Goal: Task Accomplishment & Management: Use online tool/utility

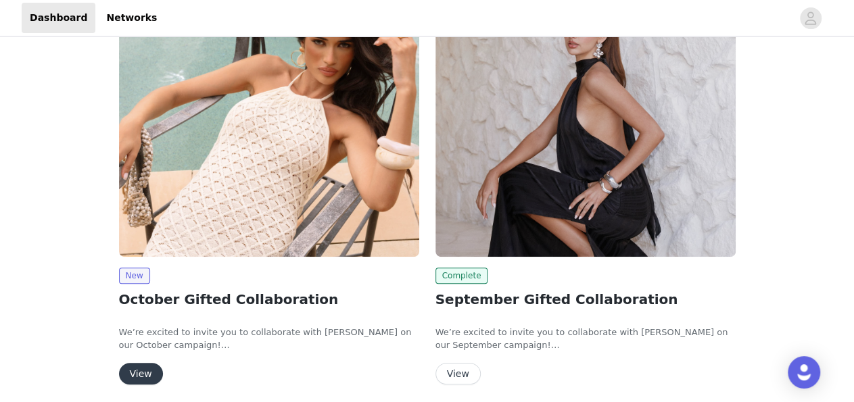
scroll to position [188, 0]
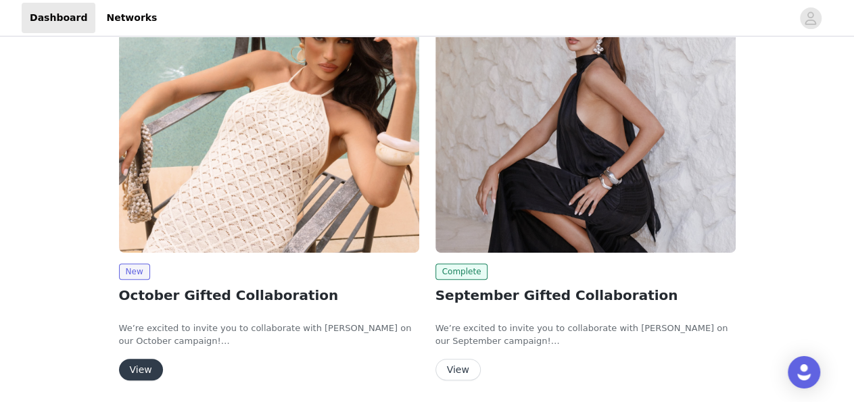
click at [146, 369] on button "View" at bounding box center [141, 370] width 44 height 22
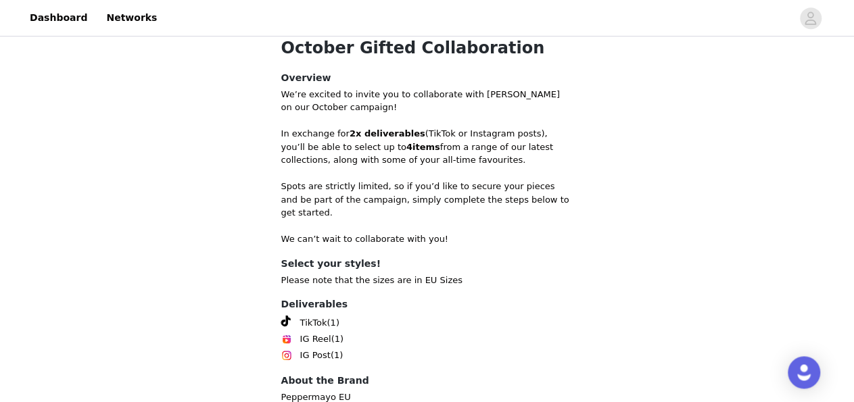
scroll to position [488, 0]
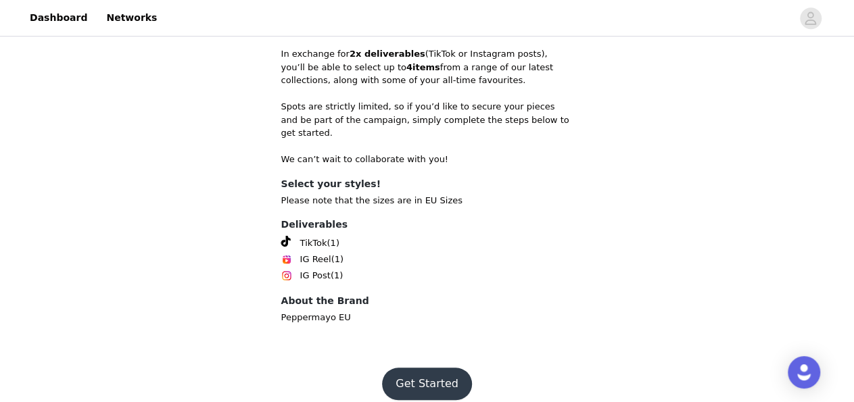
click at [435, 370] on button "Get Started" at bounding box center [427, 384] width 90 height 32
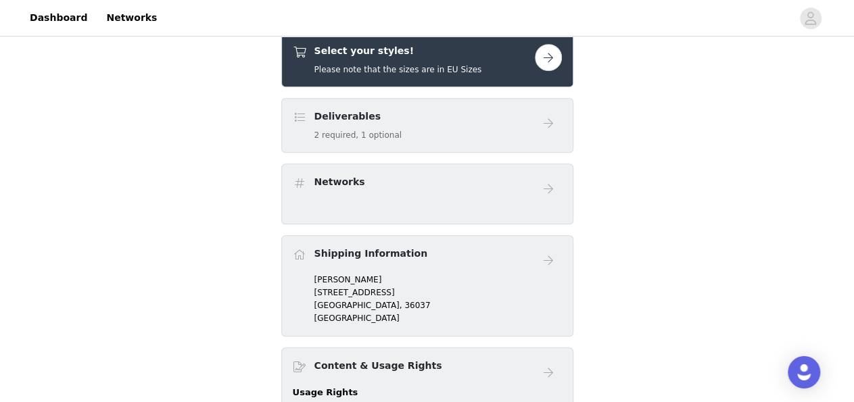
scroll to position [367, 0]
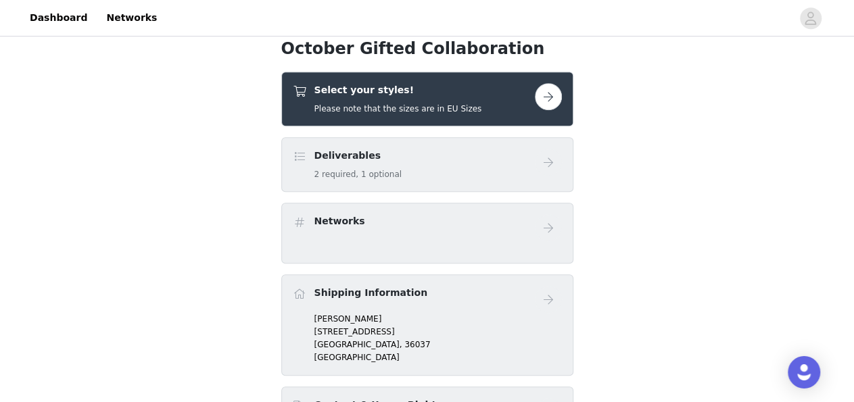
click at [555, 97] on button "button" at bounding box center [548, 96] width 27 height 27
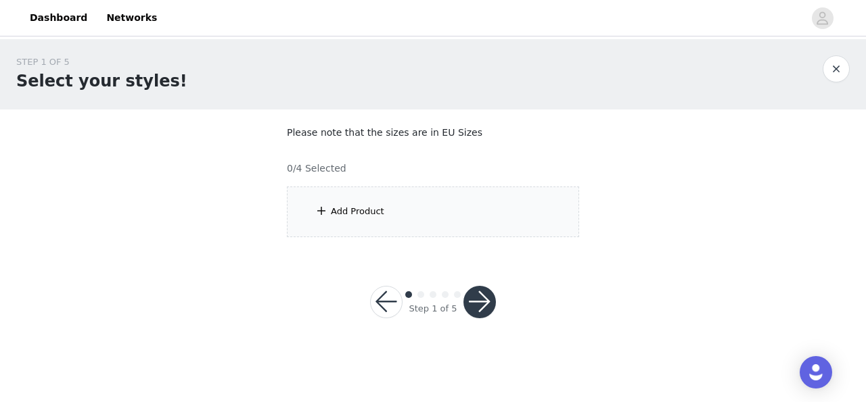
click at [349, 205] on div "Add Product" at bounding box center [357, 212] width 53 height 14
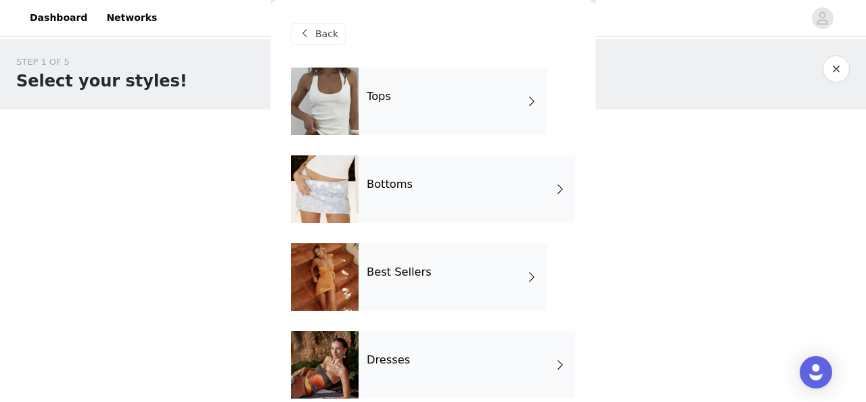
click at [509, 101] on div "Tops" at bounding box center [452, 102] width 188 height 68
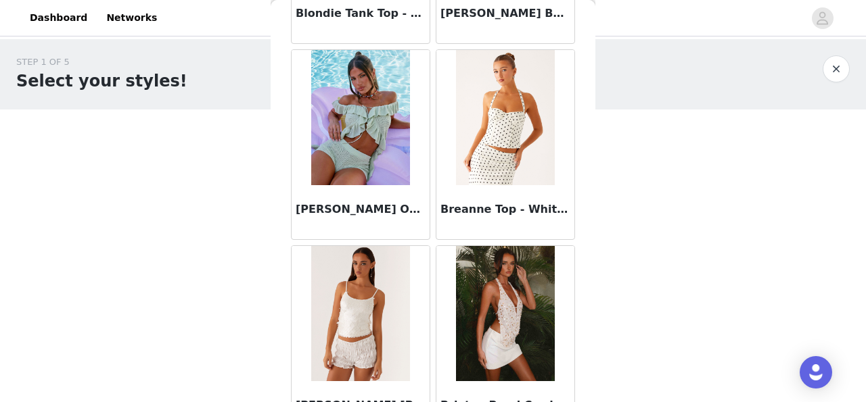
scroll to position [1662, 0]
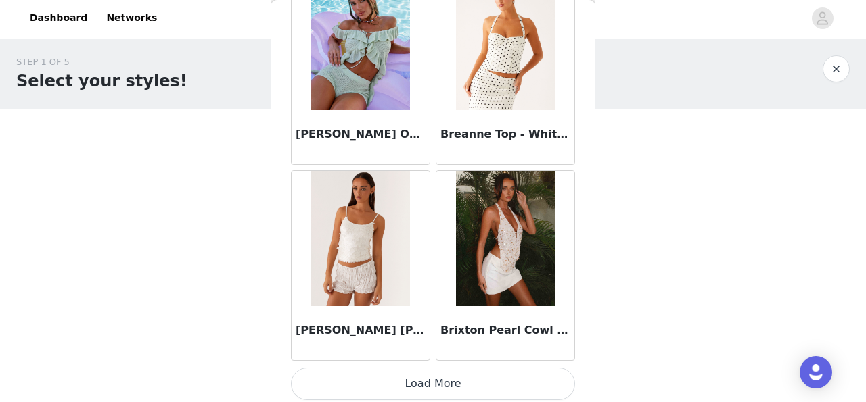
click at [521, 383] on button "Load More" at bounding box center [433, 384] width 284 height 32
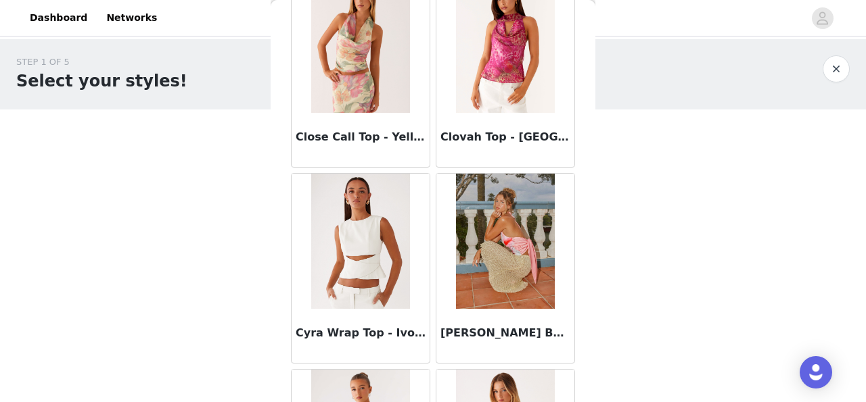
scroll to position [3619, 0]
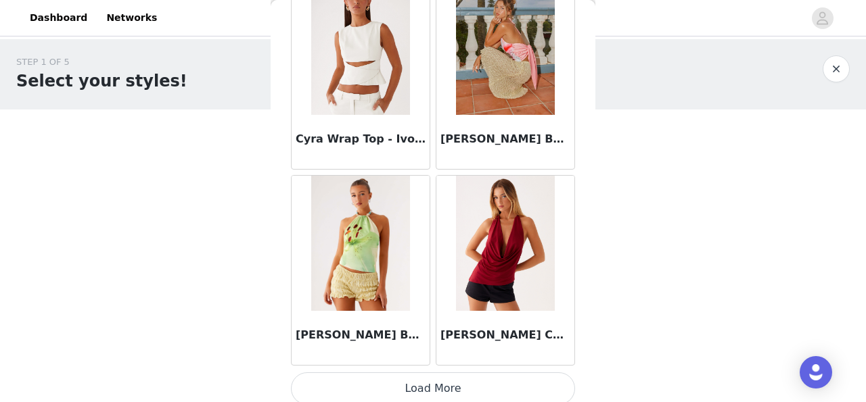
click at [496, 376] on button "Load More" at bounding box center [433, 389] width 284 height 32
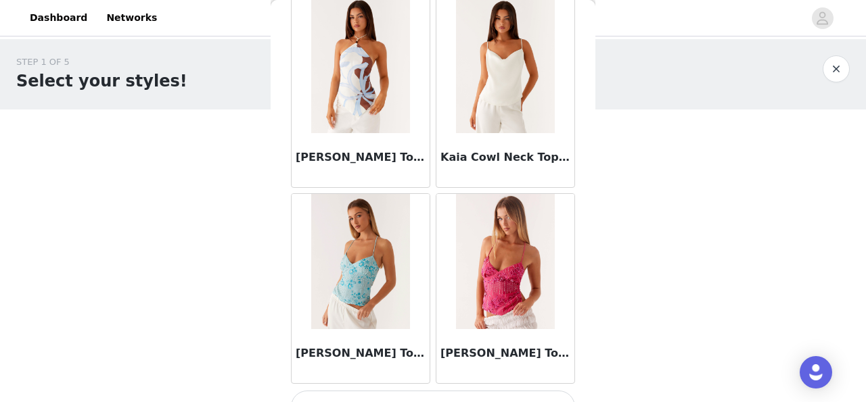
scroll to position [5576, 0]
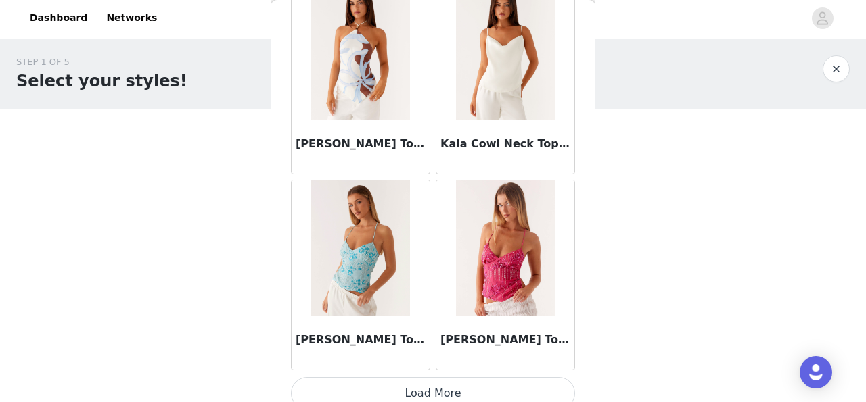
click at [501, 377] on button "Load More" at bounding box center [433, 393] width 284 height 32
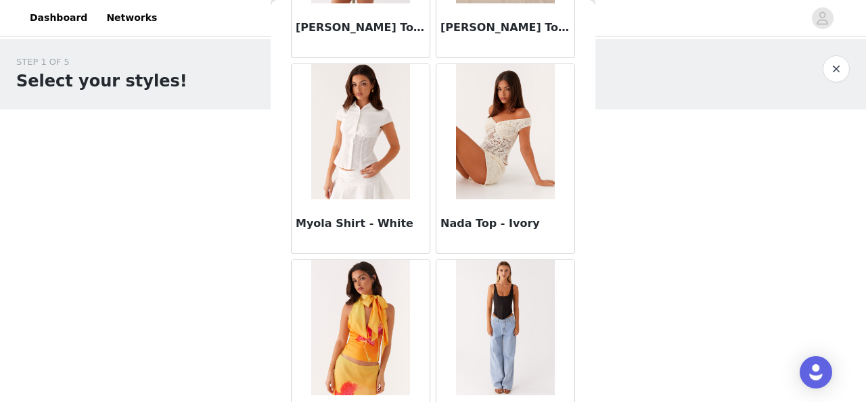
scroll to position [7533, 0]
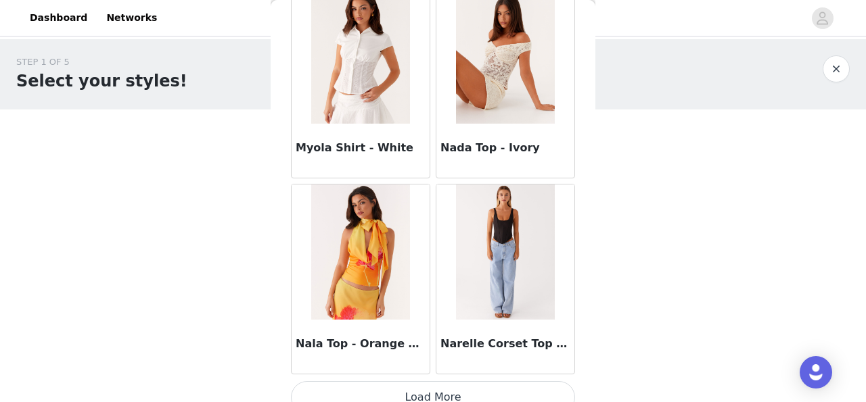
click at [538, 381] on button "Load More" at bounding box center [433, 397] width 284 height 32
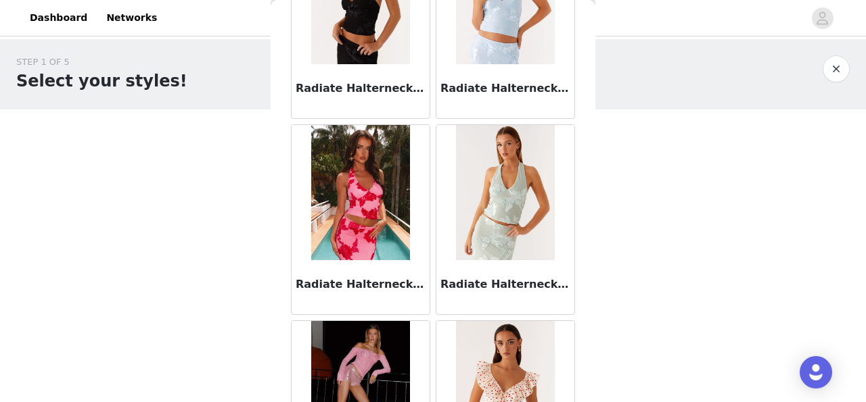
scroll to position [7521, 0]
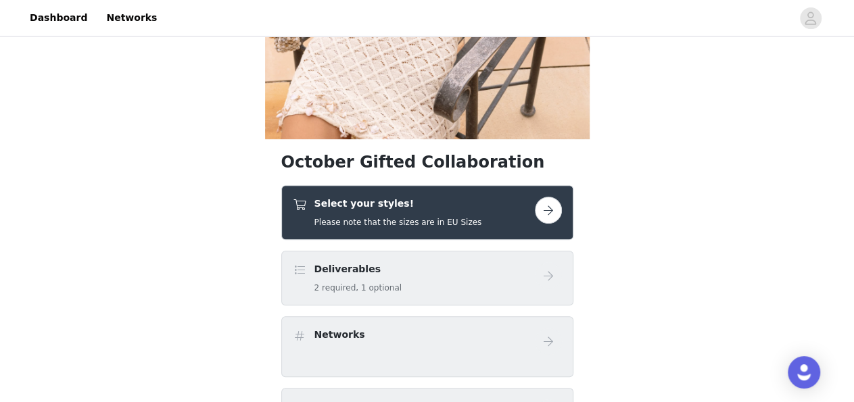
scroll to position [269, 0]
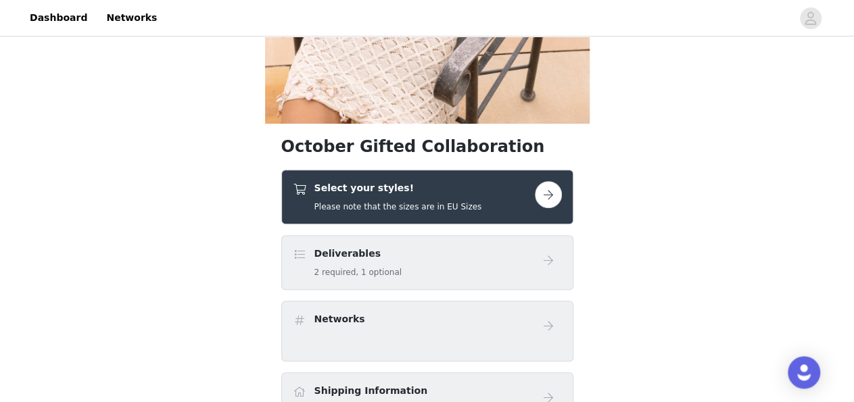
click at [541, 195] on button "button" at bounding box center [548, 194] width 27 height 27
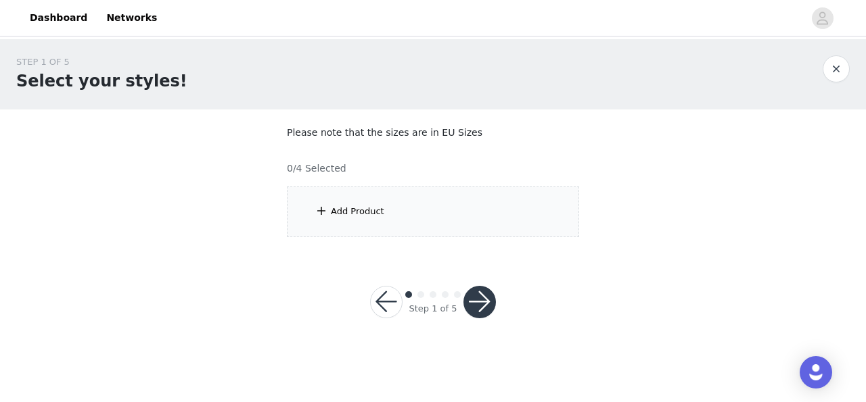
click at [373, 221] on div "Add Product" at bounding box center [433, 212] width 292 height 51
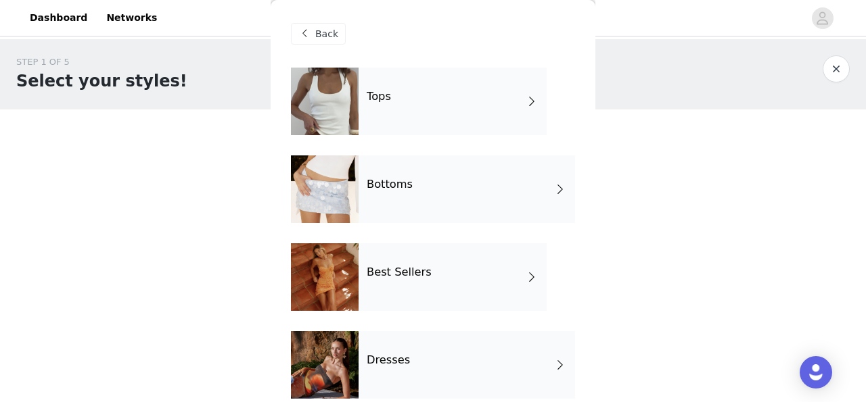
click at [474, 194] on div "Bottoms" at bounding box center [466, 190] width 216 height 68
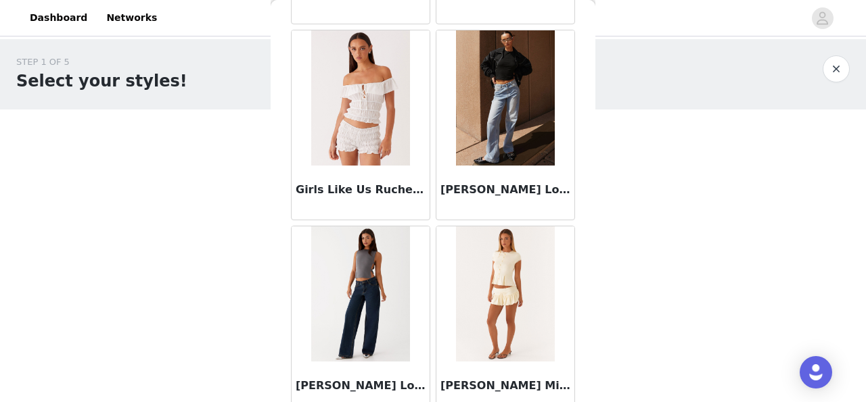
scroll to position [1662, 0]
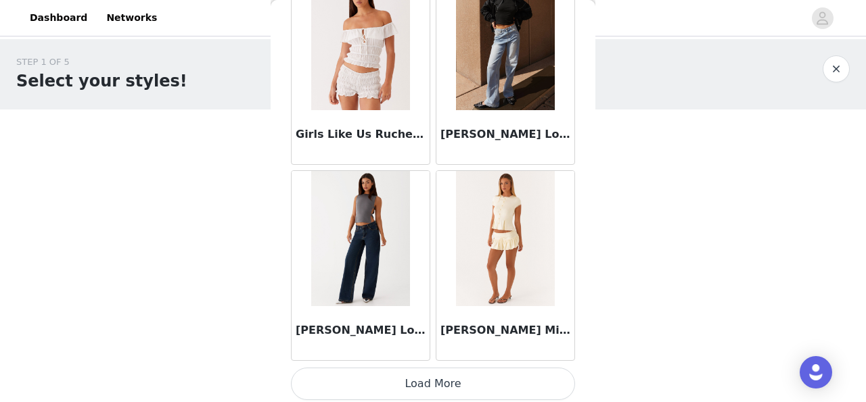
click at [490, 383] on button "Load More" at bounding box center [433, 384] width 284 height 32
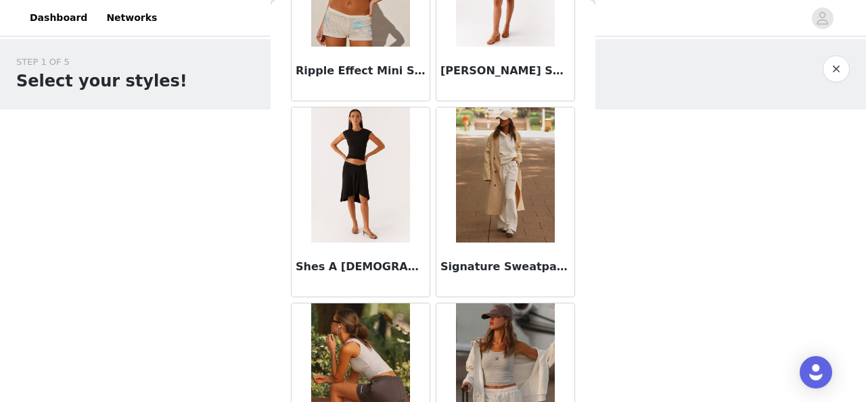
scroll to position [3619, 0]
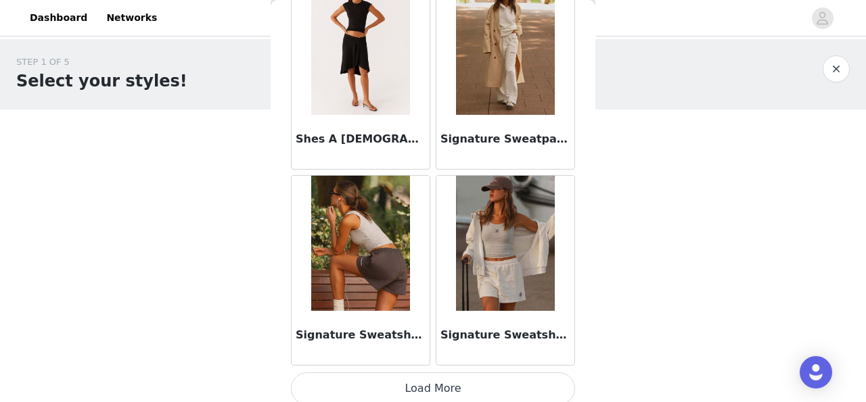
click at [507, 375] on button "Load More" at bounding box center [433, 389] width 284 height 32
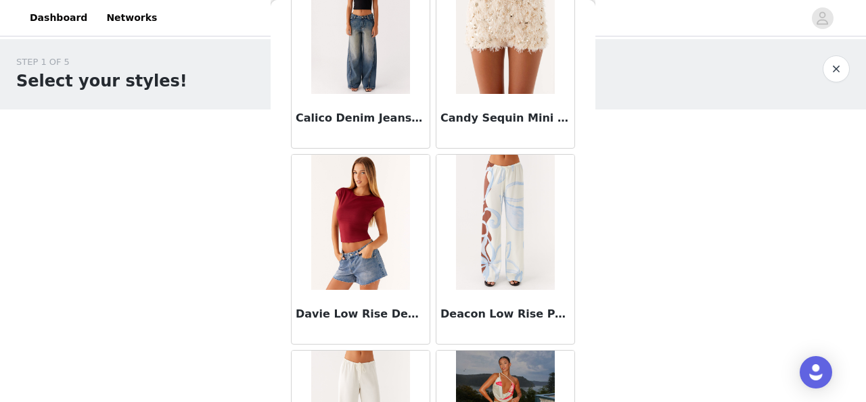
scroll to position [0, 0]
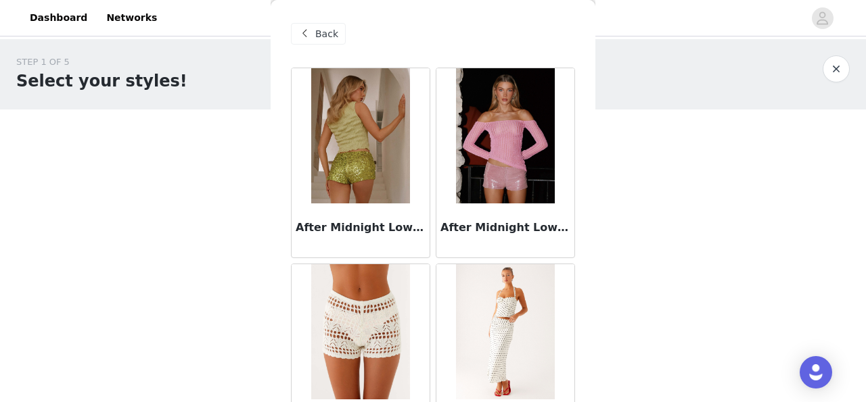
click at [305, 38] on span at bounding box center [304, 34] width 16 height 16
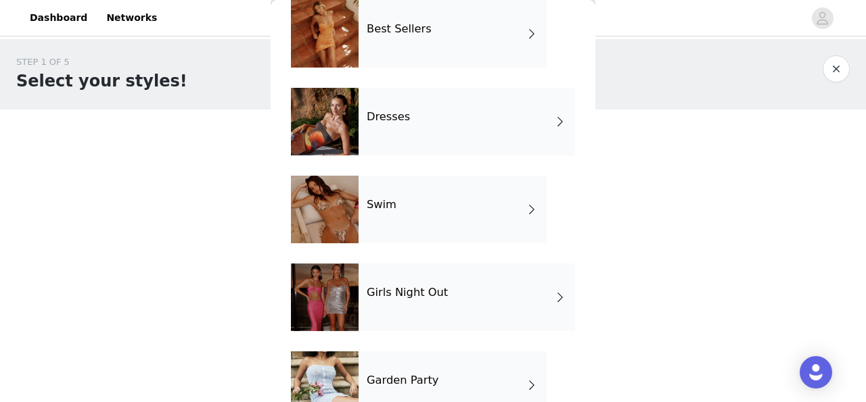
scroll to position [240, 0]
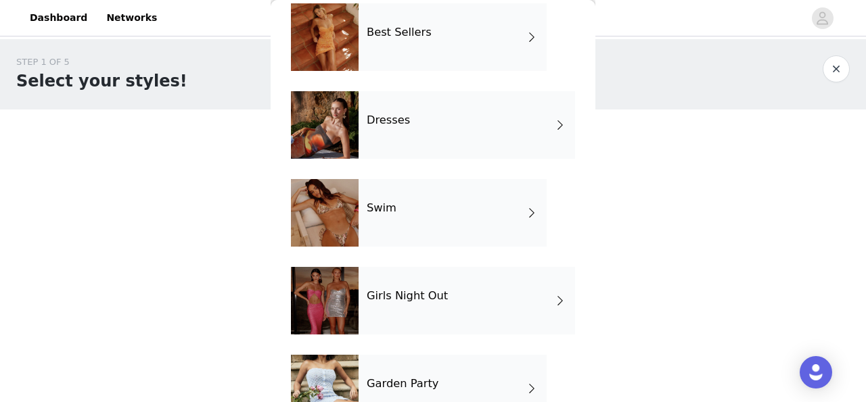
click at [524, 131] on div "Dresses" at bounding box center [466, 125] width 216 height 68
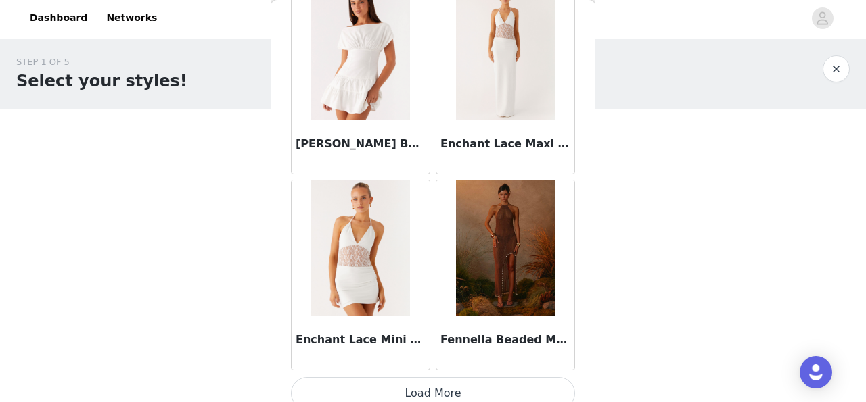
scroll to position [1662, 0]
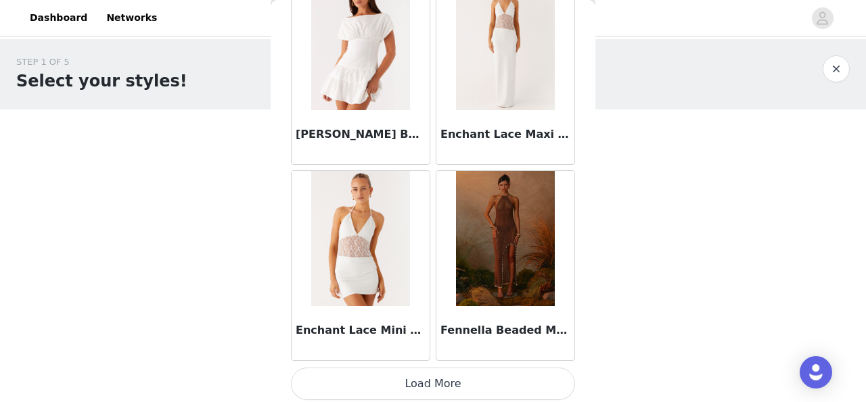
click at [522, 378] on button "Load More" at bounding box center [433, 384] width 284 height 32
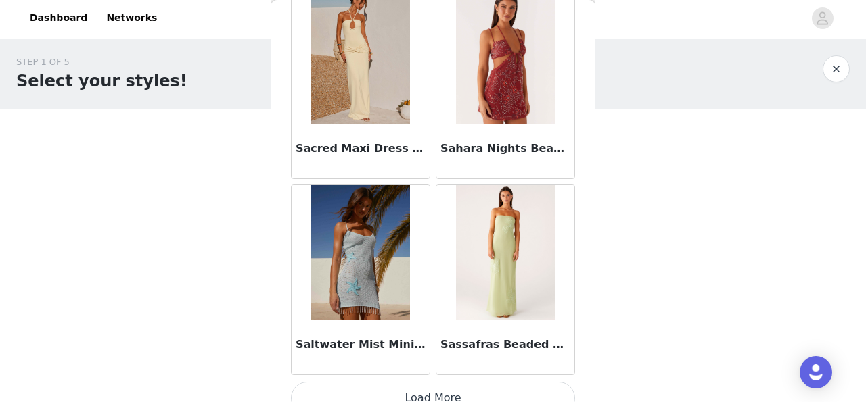
scroll to position [3619, 0]
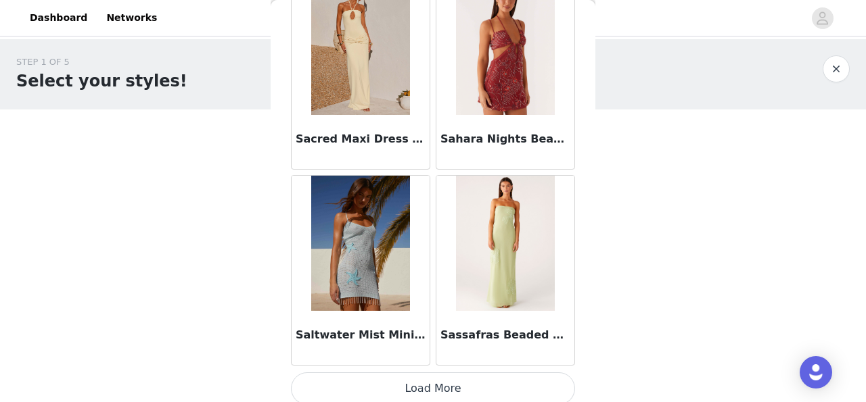
click at [532, 327] on h3 "Sassafras Beaded Flower Strapless Maxi Dress - Lime" at bounding box center [505, 335] width 130 height 16
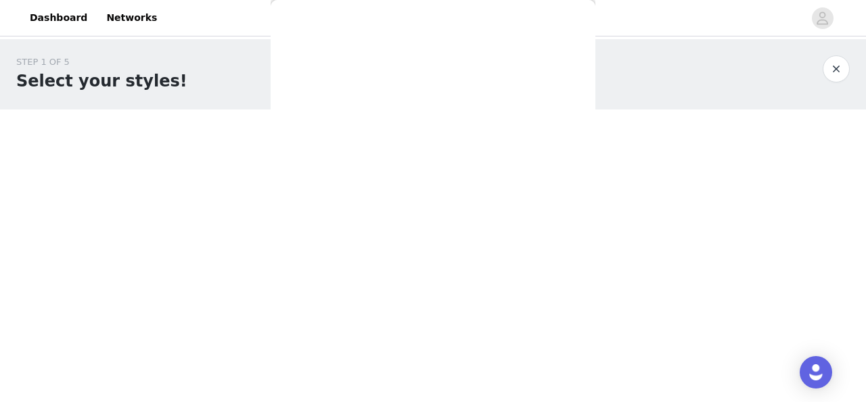
scroll to position [0, 0]
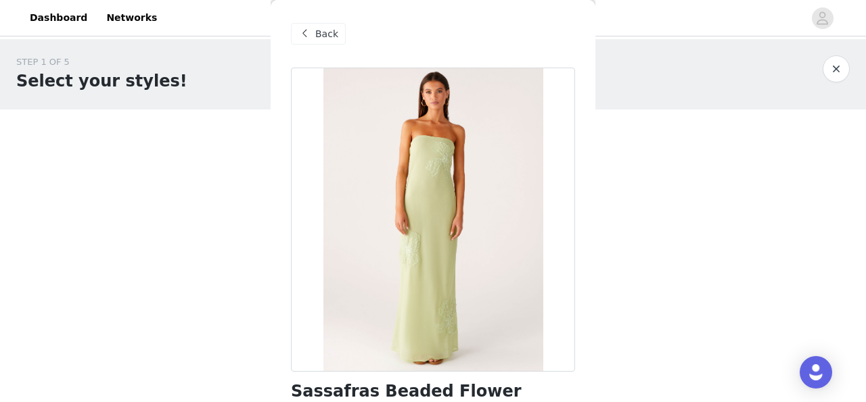
click at [307, 35] on span at bounding box center [304, 34] width 16 height 16
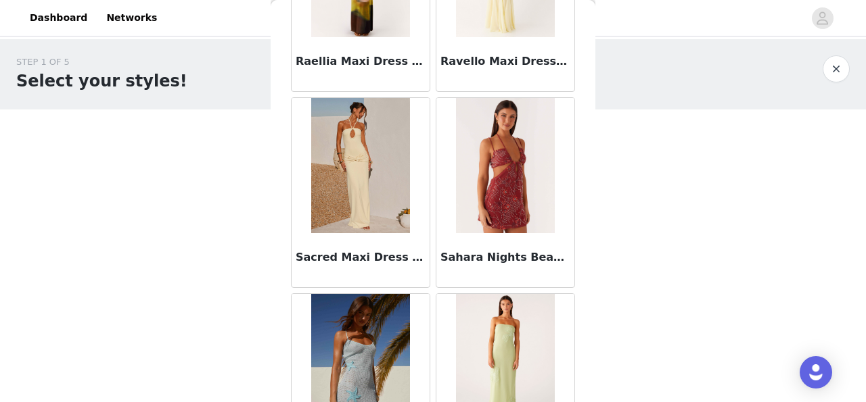
scroll to position [3619, 0]
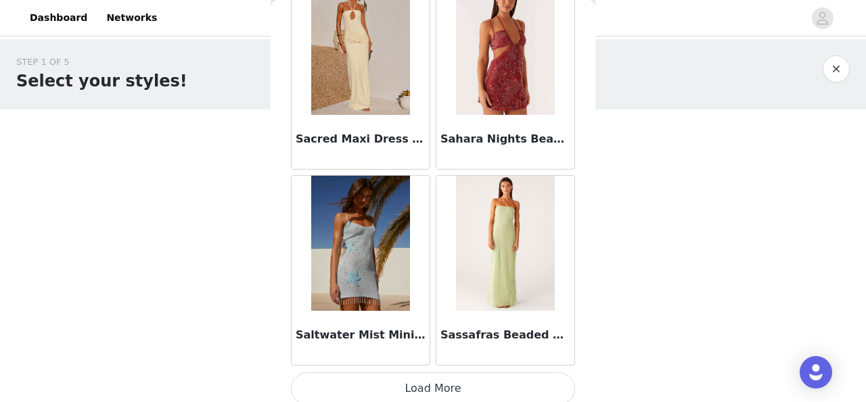
click at [503, 378] on button "Load More" at bounding box center [433, 389] width 284 height 32
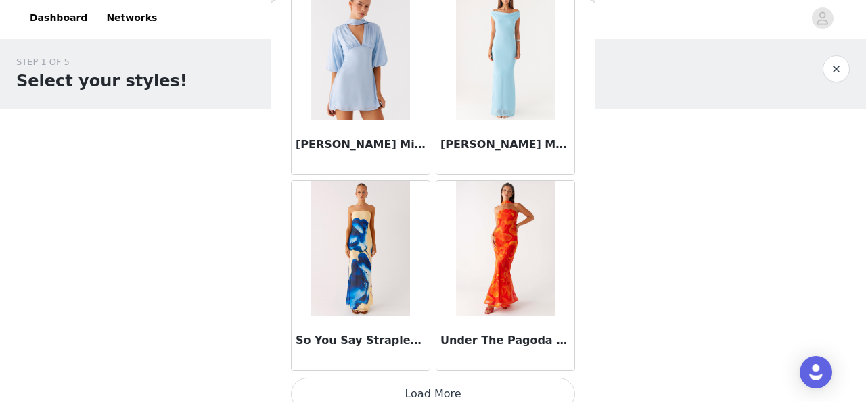
scroll to position [5576, 0]
click at [490, 380] on button "Load More" at bounding box center [433, 393] width 284 height 32
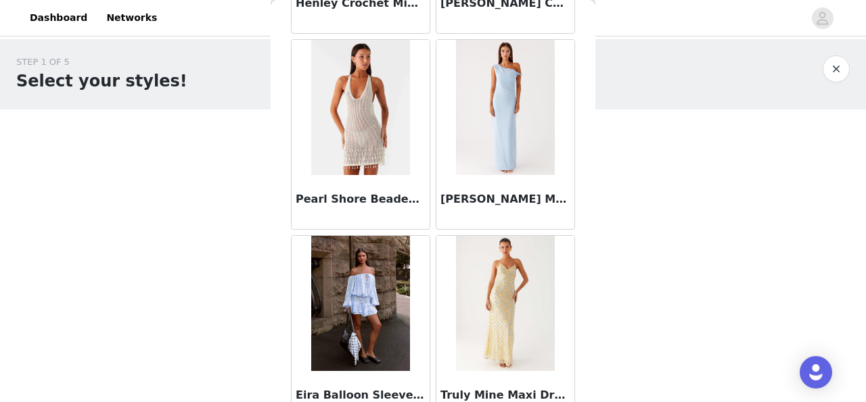
scroll to position [6302, 0]
